Goal: Task Accomplishment & Management: Manage account settings

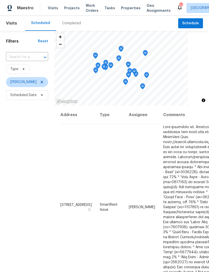
click at [92, 10] on span "Work Orders" at bounding box center [92, 8] width 13 height 10
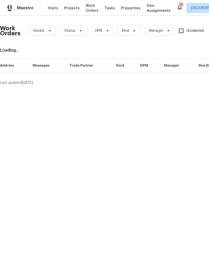
click at [124, 9] on span "Properties" at bounding box center [131, 8] width 20 height 5
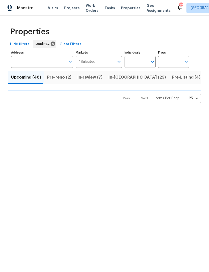
click at [143, 61] on input "Individuals" at bounding box center [136, 62] width 24 height 12
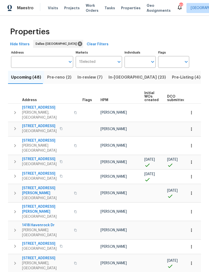
click at [140, 62] on input "text" at bounding box center [136, 62] width 24 height 12
type input "[PERSON_NAME]"
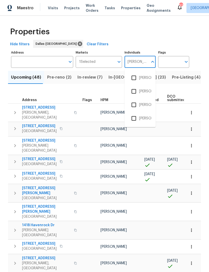
click at [142, 80] on li "[PERSON_NAME]" at bounding box center [139, 78] width 23 height 11
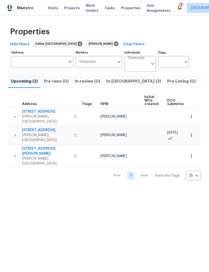
click at [115, 86] on button "In-[GEOGRAPHIC_DATA] (3)" at bounding box center [133, 81] width 61 height 13
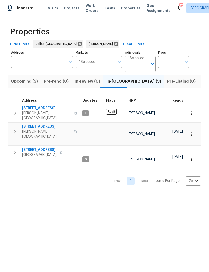
click at [46, 129] on span "[PERSON_NAME], [GEOGRAPHIC_DATA]" at bounding box center [46, 134] width 49 height 10
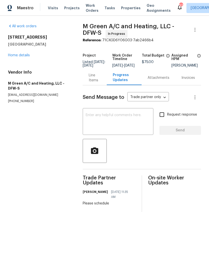
click at [89, 8] on span "Work Orders" at bounding box center [92, 8] width 13 height 10
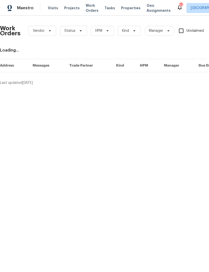
click at [124, 10] on span "Properties" at bounding box center [131, 8] width 20 height 5
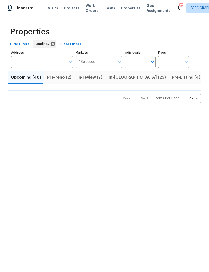
click at [138, 59] on input "Individuals" at bounding box center [136, 62] width 24 height 12
click at [140, 62] on input "Individuals" at bounding box center [136, 62] width 24 height 12
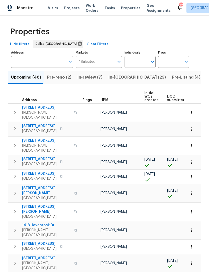
click at [145, 58] on input "Individuals" at bounding box center [136, 62] width 24 height 12
type input "[PERSON_NAME]"
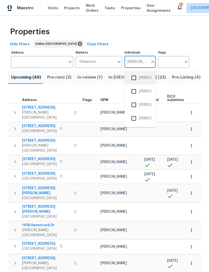
click at [144, 82] on li "[PERSON_NAME]" at bounding box center [139, 78] width 23 height 11
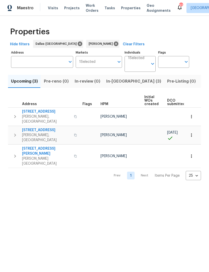
click at [120, 82] on span "In-[GEOGRAPHIC_DATA] (3)" at bounding box center [133, 81] width 55 height 7
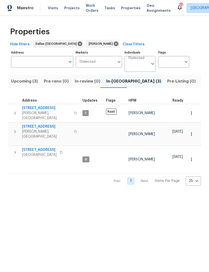
click at [42, 124] on span "[STREET_ADDRESS]" at bounding box center [46, 126] width 49 height 5
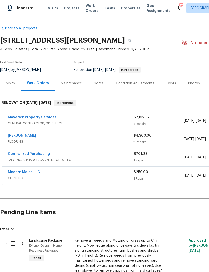
click at [32, 137] on link "Sherwin Williams" at bounding box center [22, 136] width 28 height 4
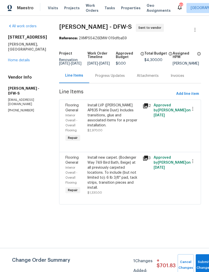
click at [107, 78] on div "Progress Updates" at bounding box center [110, 75] width 30 height 5
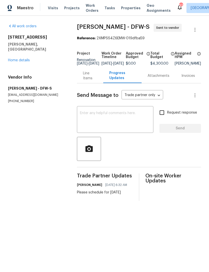
click at [24, 59] on link "Home details" at bounding box center [19, 61] width 22 height 4
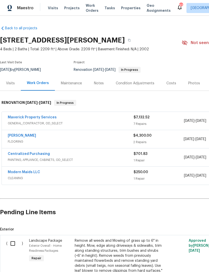
click at [15, 244] on input "checkbox" at bounding box center [15, 243] width 14 height 11
checkbox input "true"
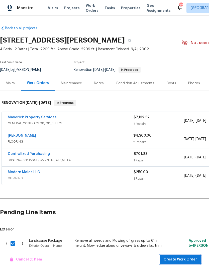
click at [194, 261] on span "Create Work Order" at bounding box center [180, 260] width 33 height 6
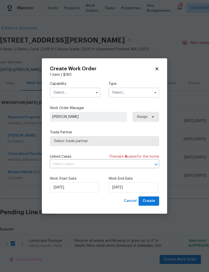
click at [86, 91] on input "text" at bounding box center [75, 93] width 51 height 10
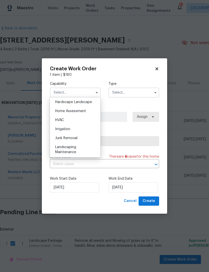
click at [95, 103] on div "Hardscape Landscape" at bounding box center [75, 102] width 48 height 9
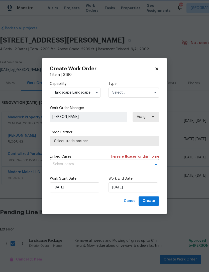
scroll to position [275, 0]
click at [97, 94] on button "button" at bounding box center [97, 93] width 6 height 6
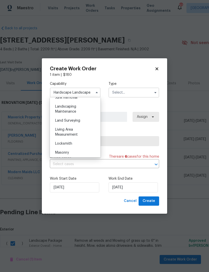
scroll to position [318, 0]
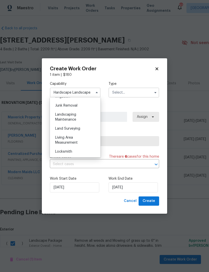
click at [82, 117] on div "Landscaping Maintenance" at bounding box center [75, 117] width 48 height 14
type input "Landscaping Maintenance"
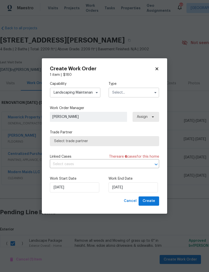
click at [138, 94] on input "text" at bounding box center [133, 93] width 51 height 10
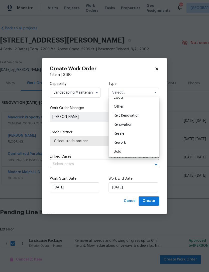
scroll to position [60, 0]
click at [140, 126] on div "Renovation" at bounding box center [134, 124] width 48 height 9
type input "Renovation"
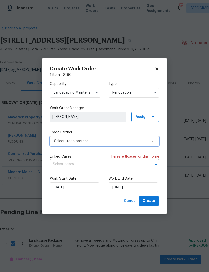
click at [128, 141] on span "Select trade partner" at bounding box center [100, 141] width 93 height 5
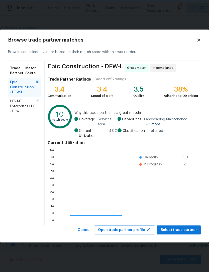
scroll to position [70, 79]
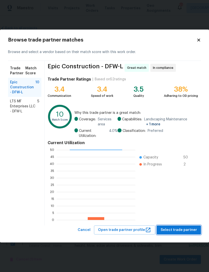
click at [179, 229] on span "Select trade partner" at bounding box center [178, 230] width 36 height 6
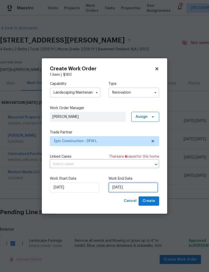
click at [135, 192] on input "[DATE]" at bounding box center [132, 188] width 49 height 10
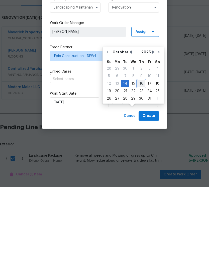
click at [142, 165] on div "16" at bounding box center [141, 168] width 8 height 7
type input "[DATE]"
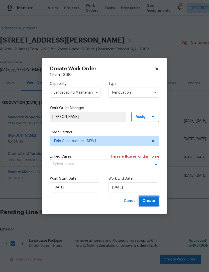
click at [150, 202] on span "Create" at bounding box center [148, 201] width 13 height 6
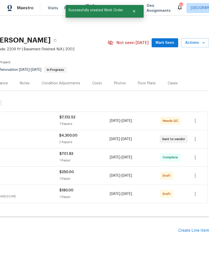
scroll to position [0, 74]
click at [199, 188] on button "button" at bounding box center [195, 194] width 12 height 12
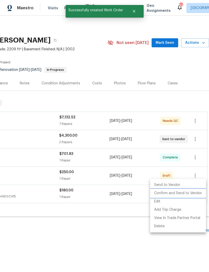
click at [193, 193] on li "Confirm and Send to Vendor" at bounding box center [178, 193] width 56 height 8
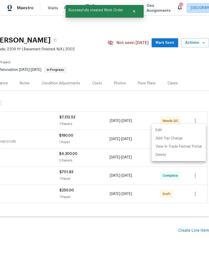
click at [197, 183] on div at bounding box center [104, 136] width 209 height 272
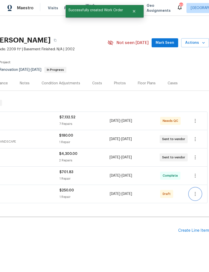
click at [198, 191] on icon "button" at bounding box center [195, 194] width 6 height 6
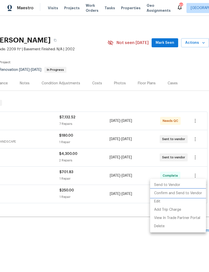
click at [195, 193] on li "Confirm and Send to Vendor" at bounding box center [178, 193] width 56 height 8
click at [88, 231] on div at bounding box center [104, 136] width 209 height 272
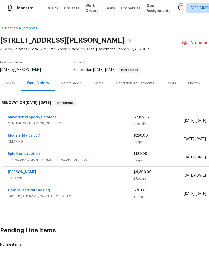
scroll to position [0, 0]
click at [34, 152] on link "Epic Construction" at bounding box center [24, 154] width 32 height 4
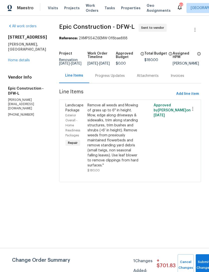
click at [104, 78] on div "Progress Updates" at bounding box center [110, 75] width 30 height 5
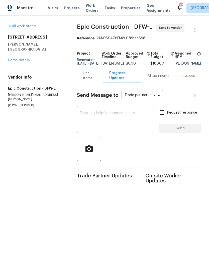
click at [130, 125] on textarea at bounding box center [115, 120] width 70 height 18
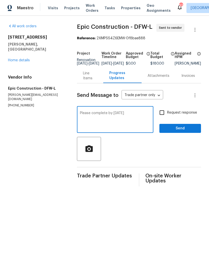
type textarea "Please complete by thursday"
click at [184, 132] on span "Send" at bounding box center [180, 128] width 34 height 6
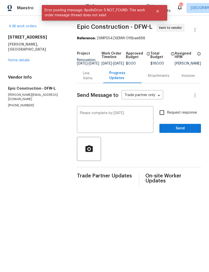
click at [85, 83] on div "Line Items" at bounding box center [90, 75] width 26 height 15
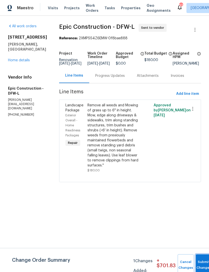
click at [202, 262] on button "Submit Changes" at bounding box center [204, 265] width 16 height 22
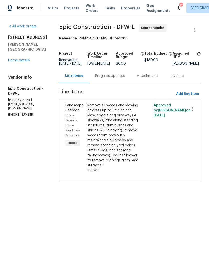
click at [109, 78] on div "Progress Updates" at bounding box center [110, 75] width 30 height 5
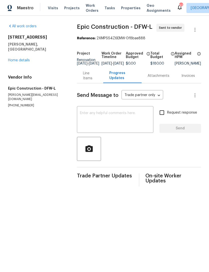
click at [125, 120] on textarea at bounding box center [115, 120] width 70 height 18
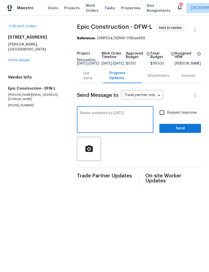
type textarea "Please complete by Thursday"
click at [182, 132] on span "Send" at bounding box center [180, 128] width 34 height 6
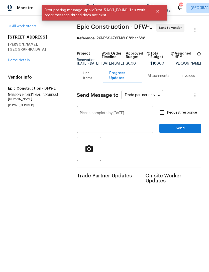
click at [24, 59] on link "Home details" at bounding box center [19, 61] width 22 height 4
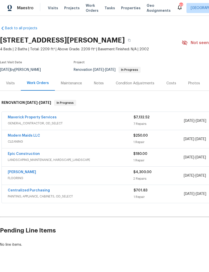
click at [35, 137] on link "Modern Maids LLC" at bounding box center [24, 136] width 32 height 4
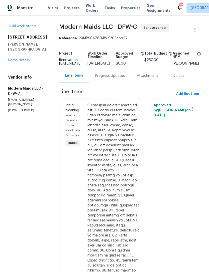
click at [110, 78] on div "Progress Updates" at bounding box center [110, 75] width 30 height 5
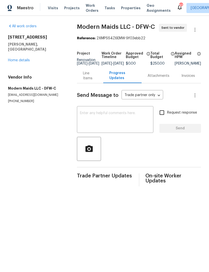
click at [136, 127] on textarea at bounding box center [115, 120] width 70 height 18
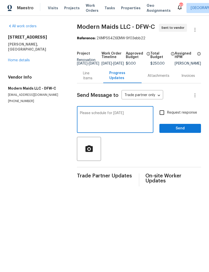
type textarea "Please schedule for Thursday"
click at [183, 132] on span "Send" at bounding box center [180, 128] width 34 height 6
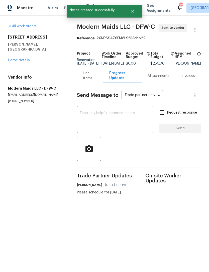
click at [13, 59] on link "Home details" at bounding box center [19, 61] width 22 height 4
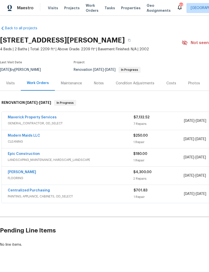
click at [100, 84] on div "Notes" at bounding box center [99, 83] width 10 height 5
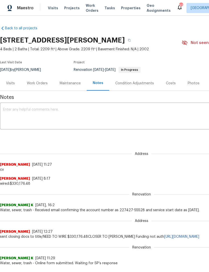
click at [119, 117] on textarea at bounding box center [141, 117] width 277 height 18
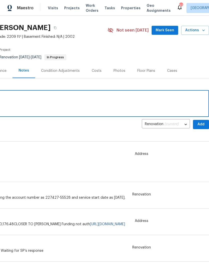
scroll to position [14, 74]
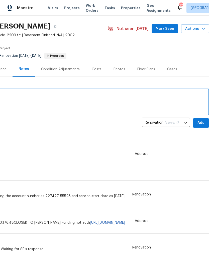
type textarea "Flooring tomorrow, cleaning landscape Thursday"
click at [199, 124] on span "Add" at bounding box center [201, 123] width 8 height 6
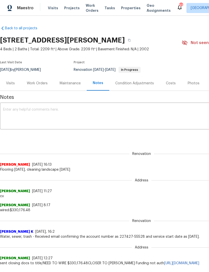
scroll to position [0, 0]
click at [121, 10] on span "Properties" at bounding box center [131, 8] width 20 height 5
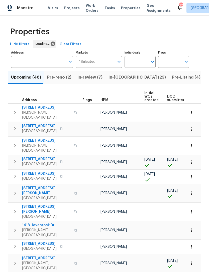
click at [145, 64] on input "Individuals" at bounding box center [136, 62] width 24 height 12
click at [140, 67] on input "Individuals" at bounding box center [136, 62] width 24 height 12
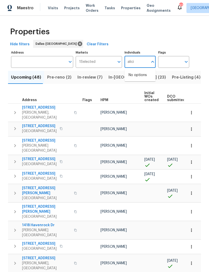
type input "[PERSON_NAME]"
click at [147, 80] on li "[PERSON_NAME]" at bounding box center [139, 78] width 23 height 11
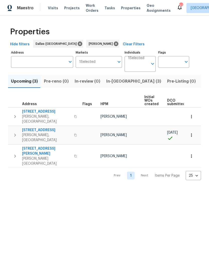
click at [116, 84] on span "In-[GEOGRAPHIC_DATA] (3)" at bounding box center [133, 81] width 55 height 7
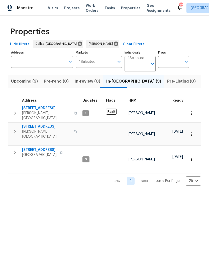
click at [47, 147] on span "[STREET_ADDRESS]" at bounding box center [39, 149] width 35 height 5
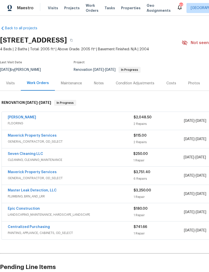
click at [97, 85] on div "Notes" at bounding box center [99, 83] width 10 height 5
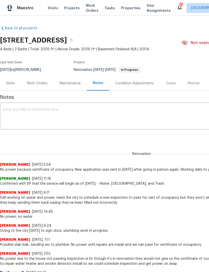
click at [144, 113] on textarea at bounding box center [141, 117] width 277 height 18
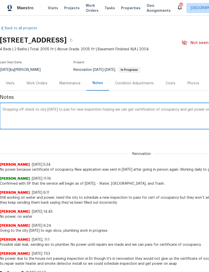
scroll to position [0, 74]
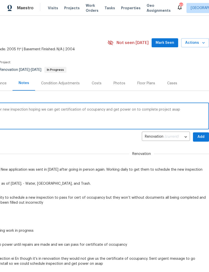
type textarea "Dropping off check to city [DATE] to pay for new inspection hoping we can get c…"
click at [202, 138] on span "Add" at bounding box center [201, 137] width 8 height 6
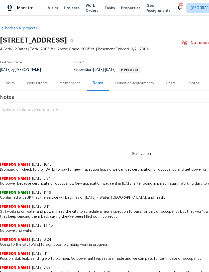
scroll to position [0, 0]
click at [91, 12] on span "Work Orders" at bounding box center [92, 8] width 13 height 10
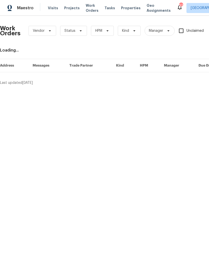
click at [130, 10] on span "Properties" at bounding box center [131, 8] width 20 height 5
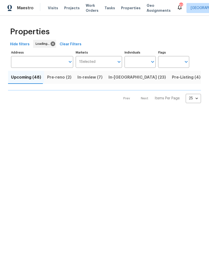
click at [126, 6] on span "Properties" at bounding box center [131, 8] width 20 height 5
click at [142, 65] on input "Individuals" at bounding box center [136, 62] width 24 height 12
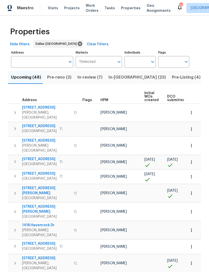
click at [143, 63] on input "Individuals" at bounding box center [136, 62] width 24 height 12
type input "[PERSON_NAME]"
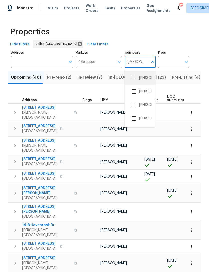
click at [145, 81] on li "[PERSON_NAME]" at bounding box center [139, 78] width 23 height 11
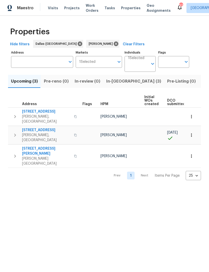
click at [117, 82] on span "In-[GEOGRAPHIC_DATA] (3)" at bounding box center [133, 81] width 55 height 7
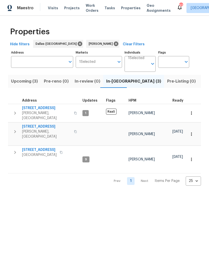
click at [90, 9] on span "Work Orders" at bounding box center [92, 8] width 13 height 10
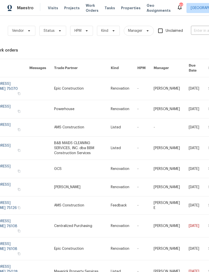
scroll to position [0, 34]
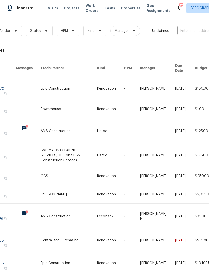
click at [196, 31] on input "text" at bounding box center [202, 31] width 50 height 8
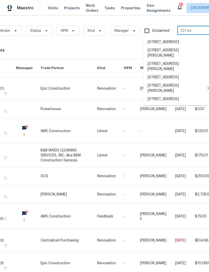
type input "321 bea"
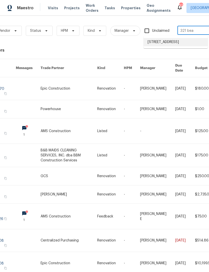
click at [178, 43] on li "[STREET_ADDRESS]" at bounding box center [175, 42] width 64 height 8
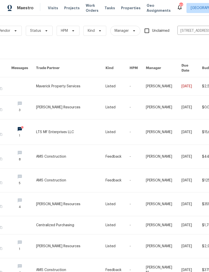
click at [60, 86] on link at bounding box center [70, 86] width 69 height 18
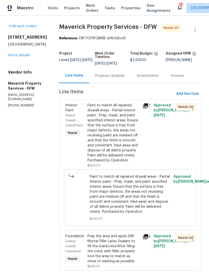
click at [121, 78] on div "Progress Updates" at bounding box center [110, 75] width 30 height 5
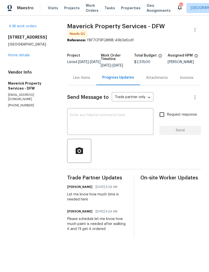
click at [26, 54] on link "Home details" at bounding box center [19, 56] width 22 height 4
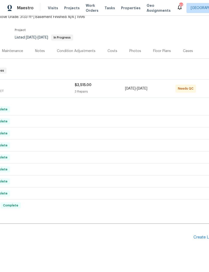
scroll to position [32, 59]
click at [203, 236] on div "Create Line Item" at bounding box center [208, 237] width 31 height 5
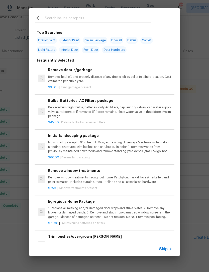
click at [97, 19] on input "text" at bounding box center [98, 19] width 106 height 8
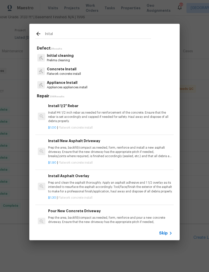
type input "Inital"
click at [68, 66] on div "Concrete Install Flatwork concrete install" at bounding box center [104, 72] width 138 height 14
click at [68, 58] on p "Initial cleaning" at bounding box center [60, 55] width 27 height 5
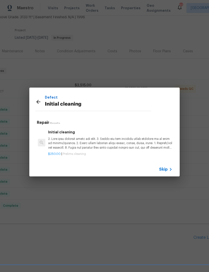
click at [80, 146] on p at bounding box center [110, 143] width 124 height 13
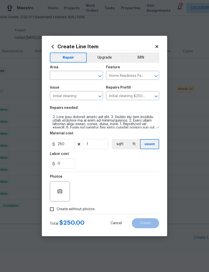
click at [78, 75] on input "text" at bounding box center [69, 76] width 39 height 8
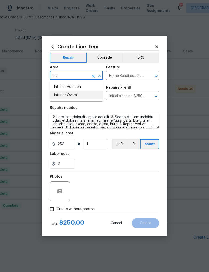
click at [87, 96] on li "Interior Overall" at bounding box center [76, 95] width 53 height 8
type input "Interior Overall"
click at [132, 171] on section "Repairs needed Material cost 250 1 sqft ft count Labor cost 0" at bounding box center [104, 137] width 109 height 69
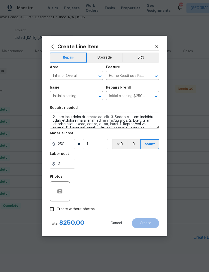
click at [78, 214] on label "Create without photos" at bounding box center [71, 210] width 48 height 10
click at [57, 214] on input "Create without photos" at bounding box center [52, 210] width 10 height 10
checkbox input "true"
click at [80, 216] on div "Total $ 250.00 Cancel Create" at bounding box center [104, 221] width 109 height 14
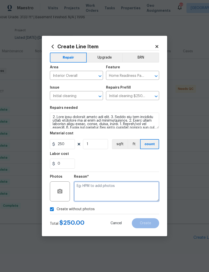
click at [115, 191] on textarea at bounding box center [116, 192] width 85 height 20
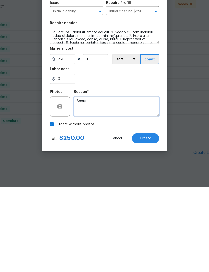
type textarea "Scout"
click at [151, 218] on button "Create" at bounding box center [145, 223] width 27 height 10
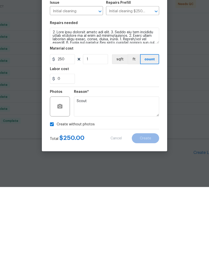
scroll to position [16, 0]
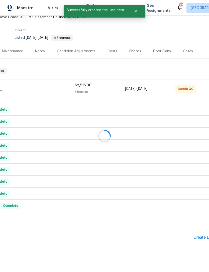
click at [200, 235] on div "Create Line Item" at bounding box center [208, 237] width 31 height 5
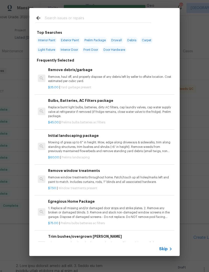
click at [118, 20] on input "text" at bounding box center [98, 19] width 106 height 8
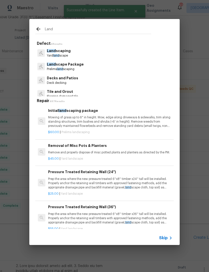
type input "Land"
click at [97, 68] on div "Land scape Package Prelims land scaping" at bounding box center [104, 67] width 138 height 14
click at [86, 68] on div "Land scape Package Prelims land scaping" at bounding box center [104, 67] width 138 height 14
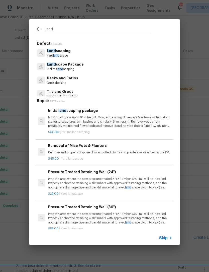
click at [68, 69] on p "Prelims land scaping" at bounding box center [65, 69] width 37 height 4
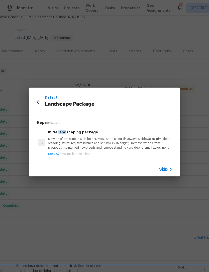
click at [72, 142] on p "Mowing of grass up to 6" in height. Mow, edge along driveways & sidewalks, trim…" at bounding box center [110, 143] width 124 height 13
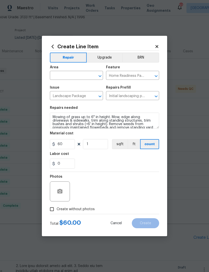
click at [86, 212] on span "Create without photos" at bounding box center [76, 209] width 38 height 5
click at [57, 212] on input "Create without photos" at bounding box center [52, 210] width 10 height 10
checkbox input "true"
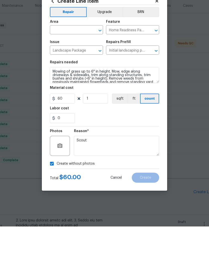
type textarea "Scout"
click at [79, 72] on input "text" at bounding box center [69, 76] width 39 height 8
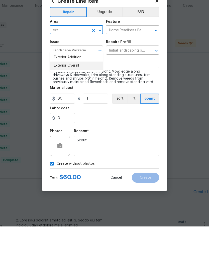
click at [88, 107] on li "Exterior Overall" at bounding box center [76, 111] width 53 height 8
type input "Exterior Overall"
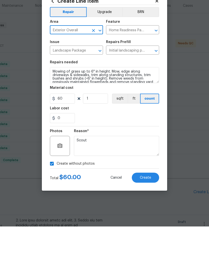
click at [142, 205] on div "Create without photos" at bounding box center [104, 210] width 109 height 10
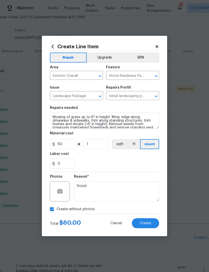
click at [153, 226] on button "Create" at bounding box center [145, 223] width 27 height 10
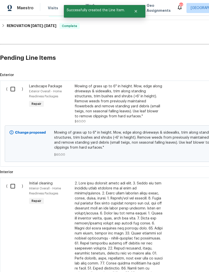
scroll to position [212, 0]
click at [15, 84] on input "checkbox" at bounding box center [15, 89] width 14 height 11
checkbox input "true"
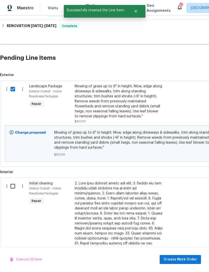
click at [17, 181] on input "checkbox" at bounding box center [15, 186] width 14 height 11
checkbox input "true"
click at [199, 261] on button "Create Work Order" at bounding box center [179, 259] width 41 height 9
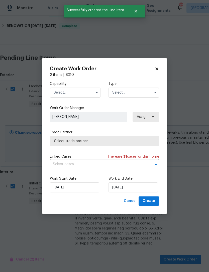
click at [81, 91] on input "text" at bounding box center [75, 93] width 51 height 10
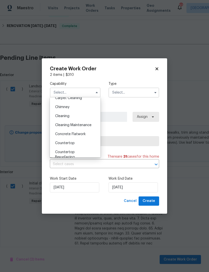
scroll to position [60, 0]
click at [138, 97] on input "text" at bounding box center [133, 93] width 51 height 10
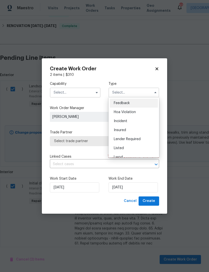
click at [137, 147] on div "Listed" at bounding box center [134, 148] width 48 height 9
type input "Listed"
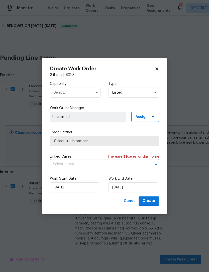
click at [95, 96] on input "text" at bounding box center [75, 93] width 51 height 10
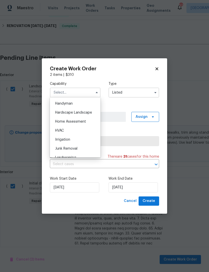
scroll to position [274, 0]
click at [89, 105] on div "Handyman" at bounding box center [75, 104] width 48 height 9
type input "Handyman"
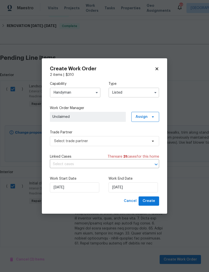
click at [139, 95] on input "Listed" at bounding box center [133, 93] width 51 height 10
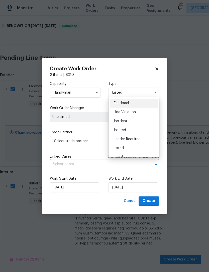
click at [143, 94] on input "Listed" at bounding box center [133, 93] width 51 height 10
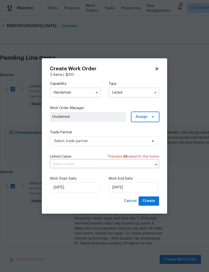
click at [149, 118] on span "Assign" at bounding box center [145, 117] width 28 height 10
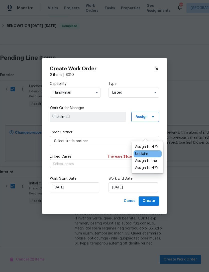
click at [147, 144] on div "Assign to HPM" at bounding box center [147, 146] width 24 height 5
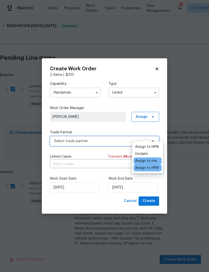
click at [119, 142] on span "Select trade partner" at bounding box center [100, 141] width 93 height 5
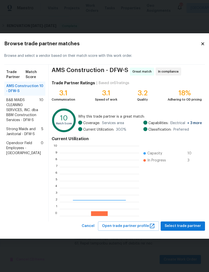
scroll to position [70, 79]
click at [31, 113] on span "B&B MAIDS CLEANING SERVICES, INC. dba BBM Construction Services - DFW-S" at bounding box center [22, 110] width 33 height 25
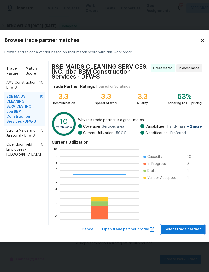
click at [178, 234] on button "Select trade partner" at bounding box center [182, 229] width 44 height 9
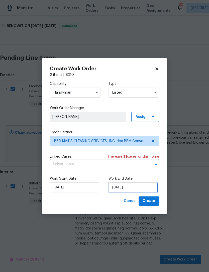
click at [137, 190] on input "[DATE]" at bounding box center [132, 188] width 49 height 10
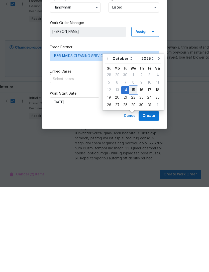
click at [132, 172] on div "15" at bounding box center [133, 175] width 8 height 7
type input "[DATE]"
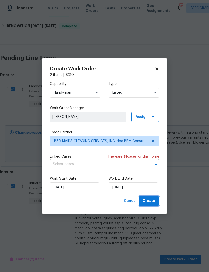
click at [154, 206] on button "Create" at bounding box center [148, 201] width 21 height 9
checkbox input "false"
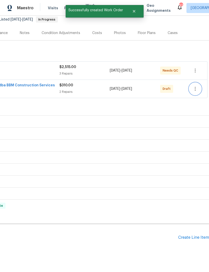
click at [197, 86] on icon "button" at bounding box center [195, 89] width 6 height 6
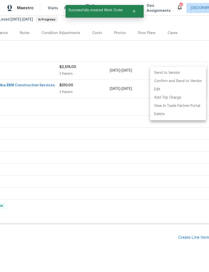
scroll to position [50, 74]
click at [195, 84] on li "Confirm and Send to Vendor" at bounding box center [178, 81] width 56 height 8
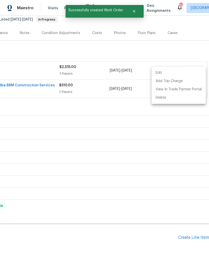
click at [69, 228] on div at bounding box center [104, 136] width 209 height 272
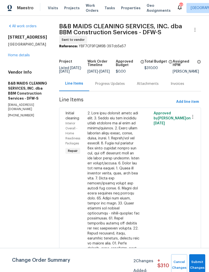
click at [118, 86] on div "Progress Updates" at bounding box center [110, 83] width 30 height 5
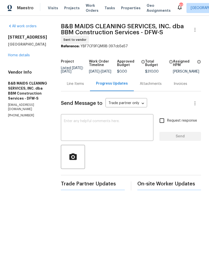
click at [135, 132] on textarea at bounding box center [107, 128] width 86 height 18
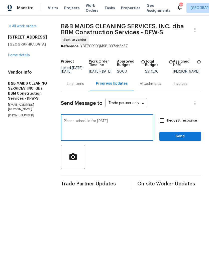
type textarea "Please schedule for [DATE]"
click at [186, 140] on span "Send" at bounding box center [180, 136] width 34 height 6
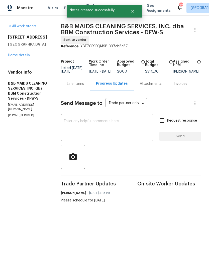
click at [16, 57] on link "Home details" at bounding box center [19, 56] width 22 height 4
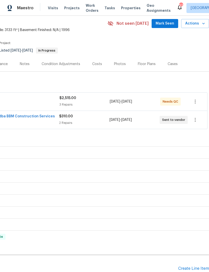
scroll to position [19, 74]
click at [49, 9] on span "Visits" at bounding box center [53, 8] width 10 height 5
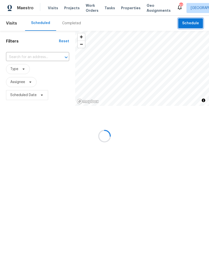
click at [194, 24] on span "Schedule" at bounding box center [190, 23] width 17 height 6
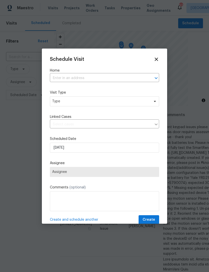
click at [107, 82] on input "text" at bounding box center [97, 78] width 95 height 8
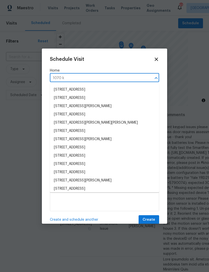
type input "1070 ke"
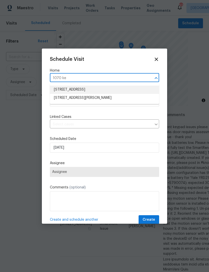
click at [91, 89] on li "[STREET_ADDRESS]" at bounding box center [104, 90] width 109 height 8
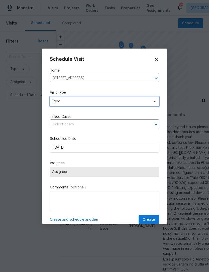
click at [94, 101] on span "Type" at bounding box center [100, 101] width 97 height 5
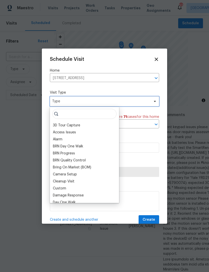
click at [117, 102] on span "Type" at bounding box center [100, 101] width 97 height 5
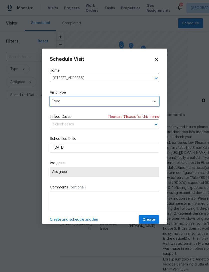
click at [120, 97] on span "Type" at bounding box center [104, 101] width 109 height 10
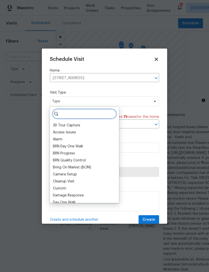
click at [90, 113] on input "search" at bounding box center [84, 114] width 64 height 10
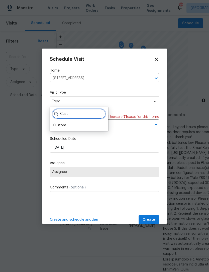
type input "Cust"
click at [65, 128] on div "Custom" at bounding box center [59, 125] width 13 height 5
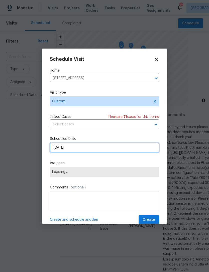
click at [88, 152] on input "[DATE]" at bounding box center [104, 148] width 109 height 10
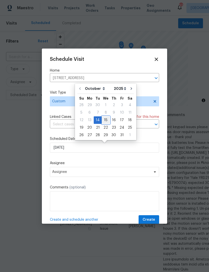
click at [106, 122] on div "15" at bounding box center [106, 120] width 8 height 7
type input "[DATE]"
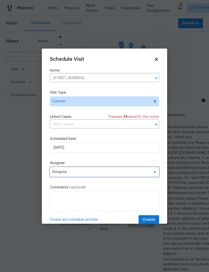
click at [107, 172] on span "Assignee" at bounding box center [101, 172] width 98 height 4
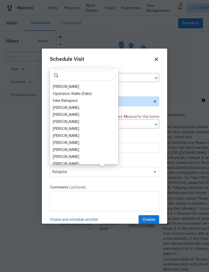
click at [73, 86] on div "[PERSON_NAME]" at bounding box center [66, 86] width 26 height 5
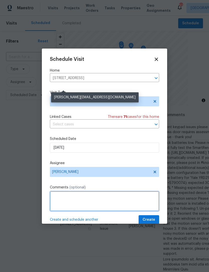
click at [114, 198] on textarea at bounding box center [104, 201] width 109 height 20
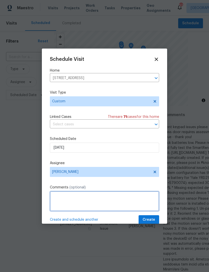
scroll to position [16, 0]
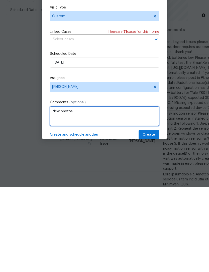
type textarea "New photos"
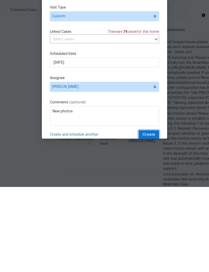
click at [153, 217] on span "Create" at bounding box center [148, 220] width 13 height 6
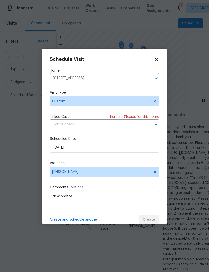
scroll to position [0, 0]
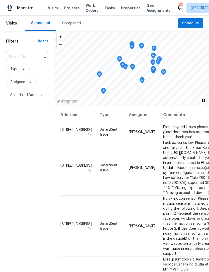
click at [66, 10] on span "Projects" at bounding box center [72, 8] width 16 height 5
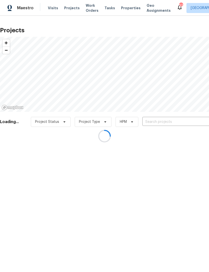
click at [130, 8] on div at bounding box center [104, 136] width 209 height 272
click at [125, 11] on div at bounding box center [104, 136] width 209 height 272
